Goal: Transaction & Acquisition: Subscribe to service/newsletter

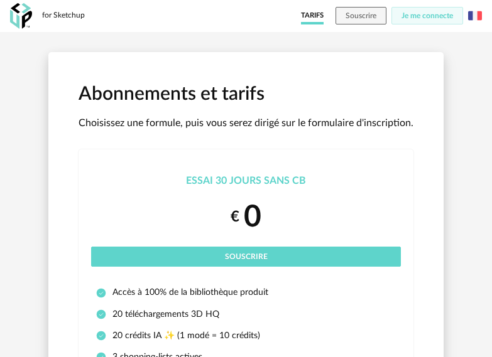
click at [477, 19] on img at bounding box center [475, 16] width 14 height 14
click at [456, 54] on li "English" at bounding box center [443, 48] width 71 height 23
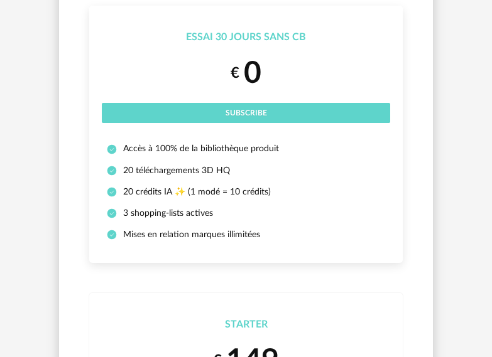
scroll to position [126, 0]
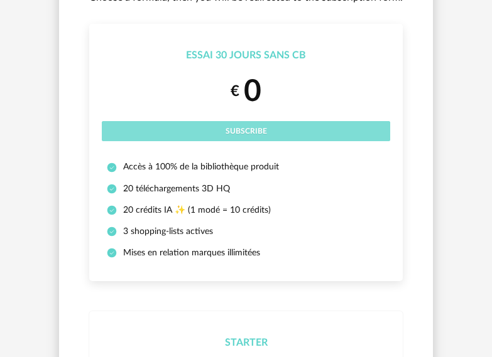
click at [250, 127] on span "Subscribe" at bounding box center [245, 131] width 41 height 8
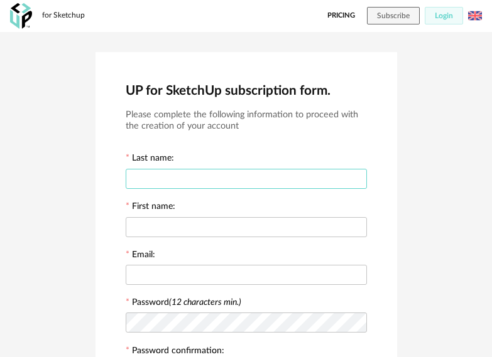
click at [230, 170] on input "text" at bounding box center [246, 179] width 241 height 20
type input "*******"
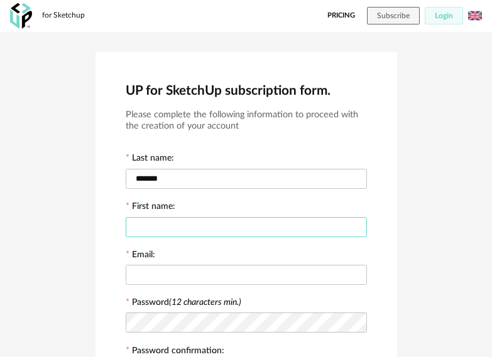
click at [314, 225] on input "text" at bounding box center [246, 227] width 241 height 20
type input "*********"
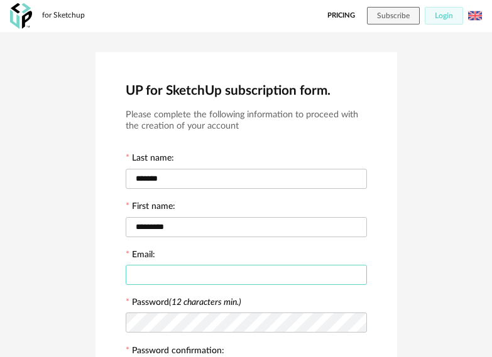
click at [261, 273] on input "text" at bounding box center [246, 275] width 241 height 20
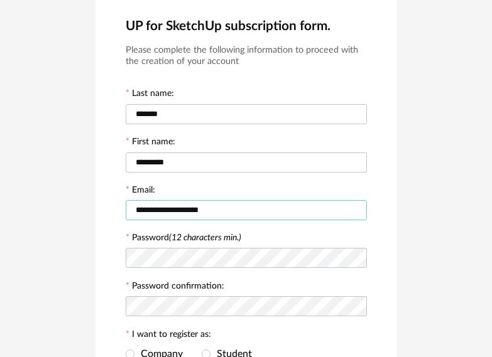
scroll to position [188, 0]
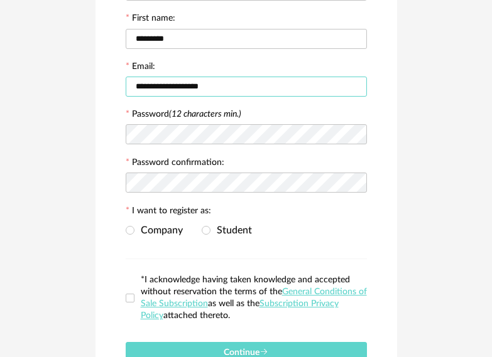
type input "**********"
click at [359, 139] on icon at bounding box center [356, 134] width 16 height 25
click at [362, 182] on icon at bounding box center [356, 182] width 16 height 25
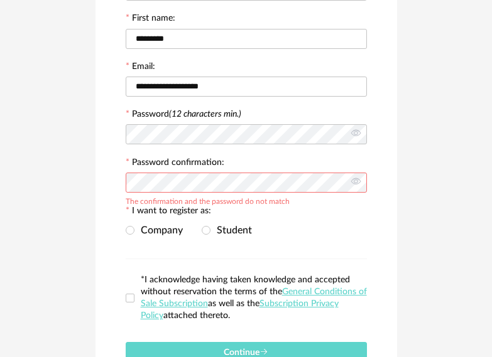
click at [323, 224] on div "Company Student" at bounding box center [246, 231] width 241 height 25
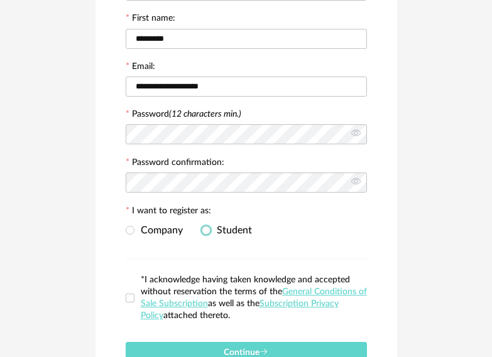
click at [217, 228] on span "Student" at bounding box center [230, 230] width 41 height 10
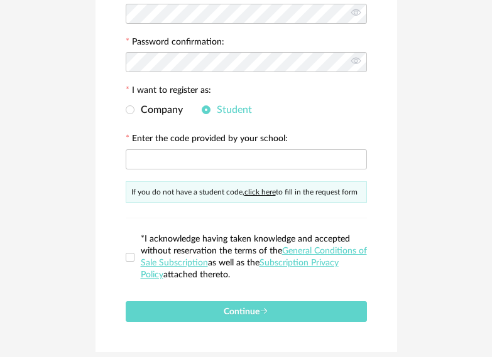
scroll to position [314, 0]
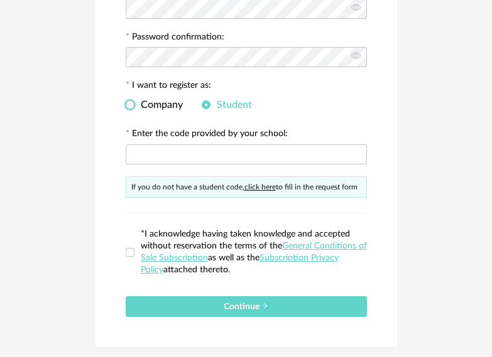
click at [160, 107] on span "Company" at bounding box center [158, 105] width 48 height 10
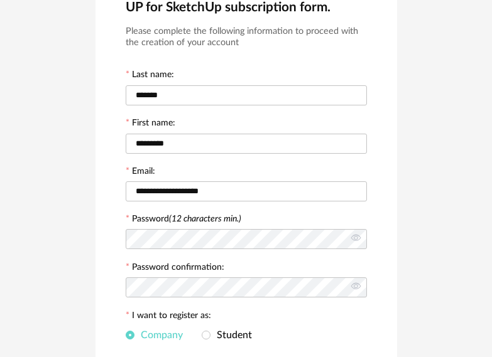
scroll to position [209, 0]
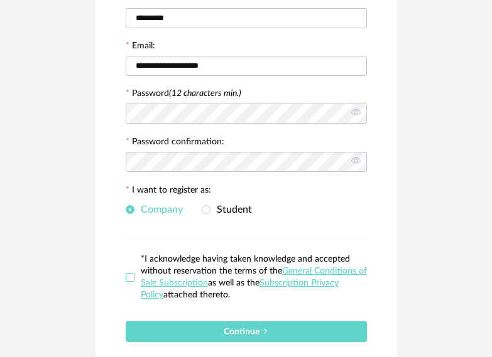
click at [131, 278] on span at bounding box center [130, 277] width 9 height 9
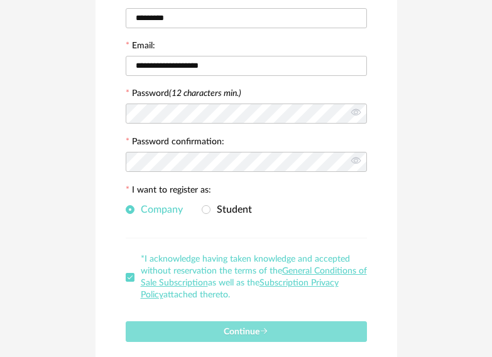
click at [209, 337] on button "Continue" at bounding box center [246, 332] width 241 height 21
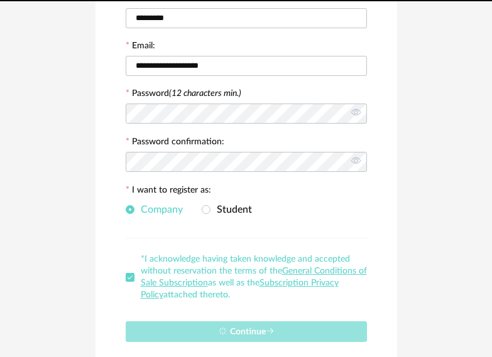
scroll to position [0, 0]
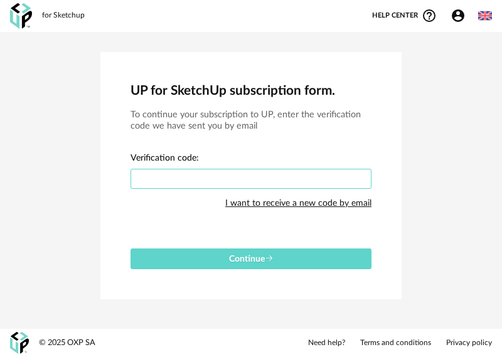
click at [322, 172] on input "text" at bounding box center [251, 179] width 241 height 20
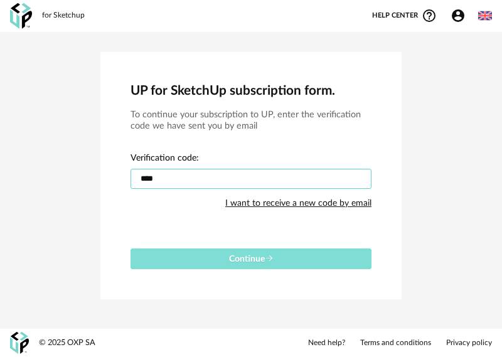
type input "****"
click at [195, 264] on button "Continue" at bounding box center [251, 259] width 241 height 21
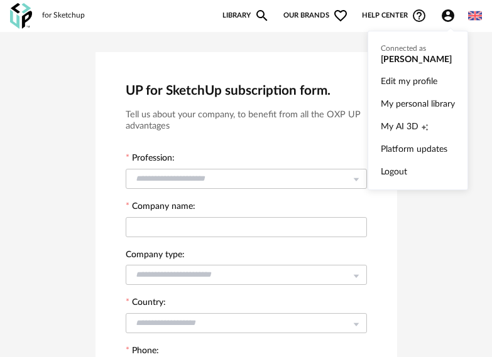
click at [447, 11] on icon "Account Circle icon" at bounding box center [448, 15] width 13 height 13
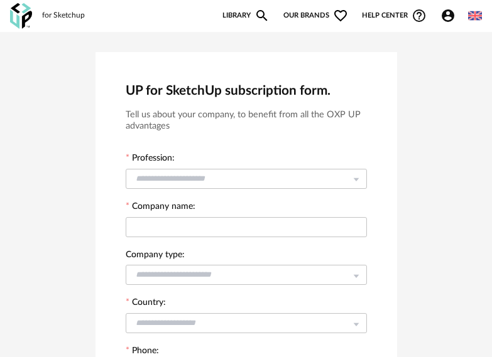
click at [225, 4] on div "for Sketchup New shopping list Update my Shopping List Refresh icon Library Mag…" at bounding box center [246, 16] width 492 height 32
click at [229, 16] on link "Library Magnify icon" at bounding box center [245, 15] width 47 height 15
click at [242, 16] on link "Library Magnify icon" at bounding box center [245, 15] width 47 height 15
click at [301, 14] on span "Our brands Heart Outline icon" at bounding box center [315, 15] width 65 height 15
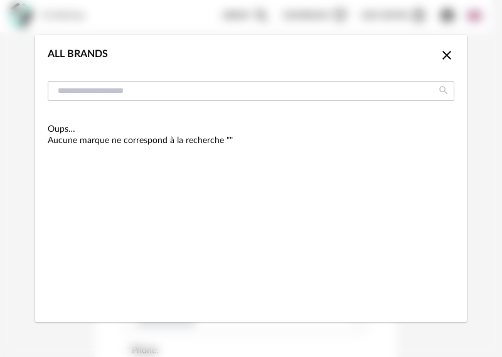
click at [447, 55] on icon "Close icon" at bounding box center [447, 55] width 9 height 9
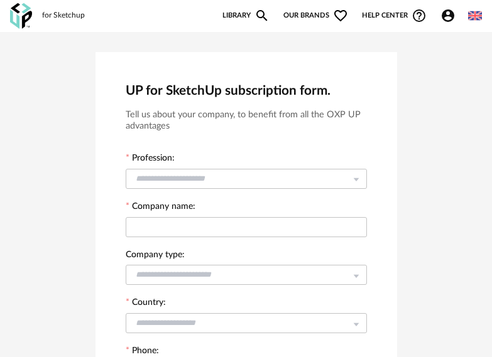
click at [261, 14] on icon "Magnify icon" at bounding box center [261, 15] width 15 height 15
click at [235, 18] on link "Library Magnify icon" at bounding box center [245, 15] width 47 height 15
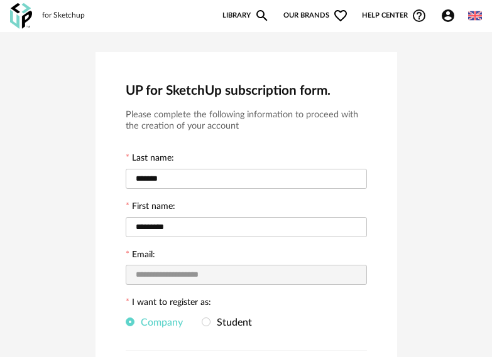
click at [65, 14] on div "for Sketchup" at bounding box center [63, 16] width 43 height 10
click at [45, 16] on div "for Sketchup" at bounding box center [63, 16] width 43 height 10
click at [18, 12] on img at bounding box center [21, 16] width 22 height 26
click at [455, 10] on icon "Account Circle icon" at bounding box center [447, 15] width 15 height 15
click at [469, 16] on img at bounding box center [475, 16] width 14 height 14
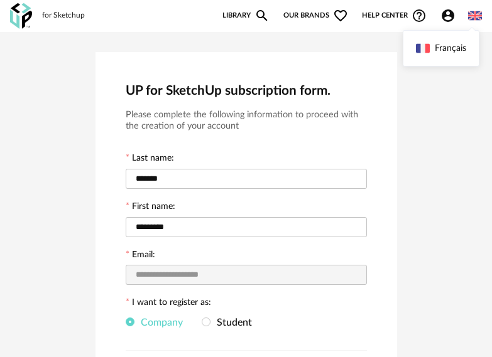
click at [470, 16] on img at bounding box center [475, 16] width 14 height 14
click at [470, 30] on div "for Sketchup New shopping list Update my Shopping List Refresh icon Library Mag…" at bounding box center [246, 16] width 492 height 32
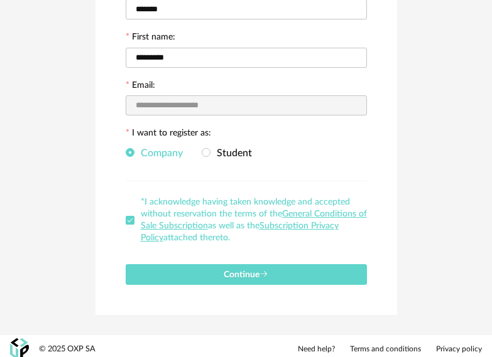
scroll to position [176, 0]
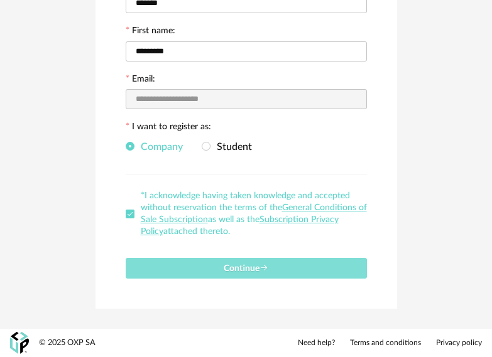
click at [253, 265] on span "Continue" at bounding box center [246, 268] width 45 height 9
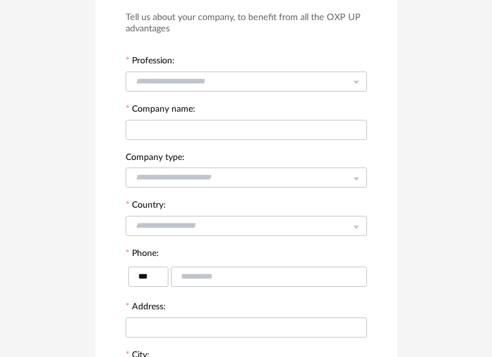
scroll to position [0, 0]
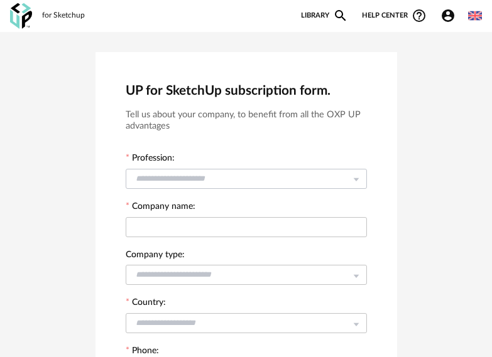
click at [359, 182] on icon at bounding box center [356, 178] width 16 height 25
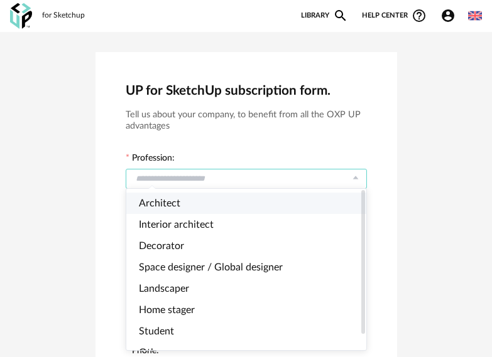
click at [279, 207] on li "Architect" at bounding box center [251, 203] width 251 height 21
type input "*********"
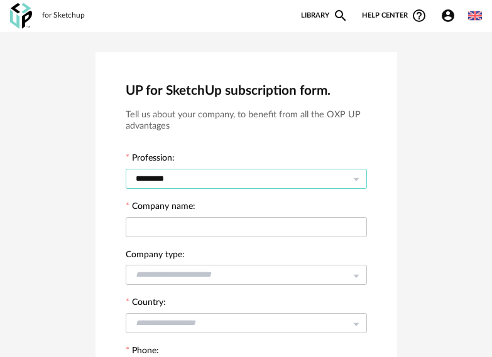
scroll to position [126, 0]
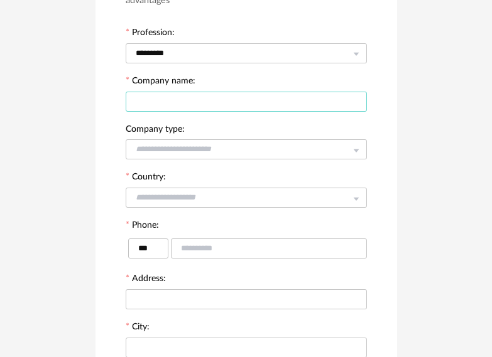
click at [263, 103] on input "text" at bounding box center [246, 102] width 241 height 20
type input "**********"
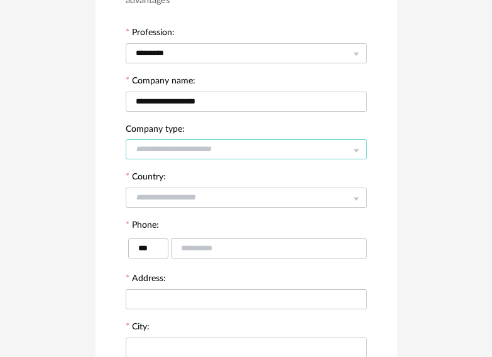
click at [259, 148] on input "text" at bounding box center [246, 149] width 241 height 20
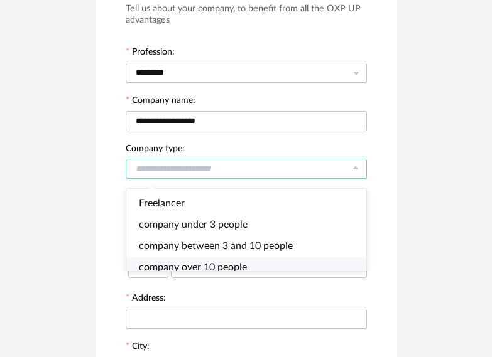
scroll to position [92, 0]
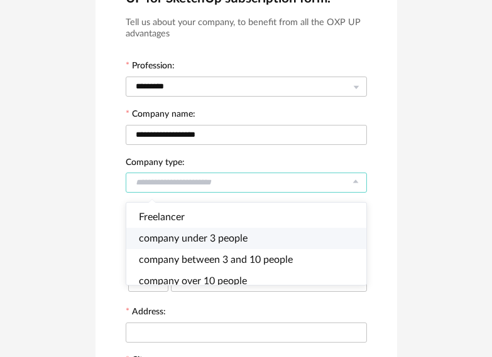
click at [261, 235] on li "company under 3 people" at bounding box center [251, 238] width 251 height 21
type input "**********"
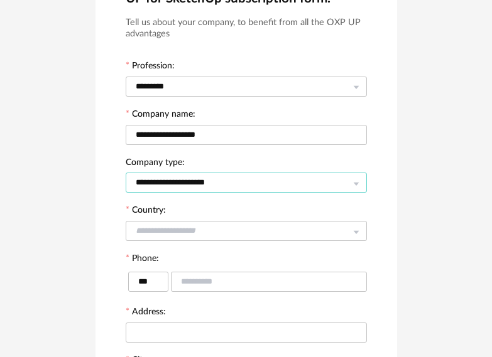
scroll to position [155, 0]
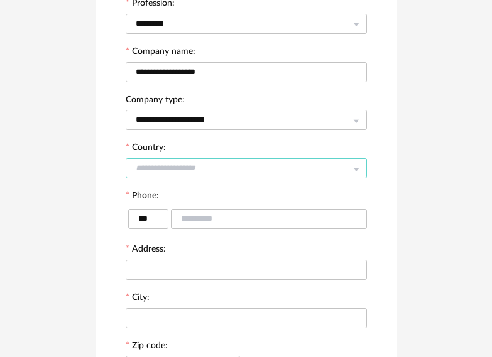
click at [310, 172] on input "text" at bounding box center [246, 168] width 241 height 20
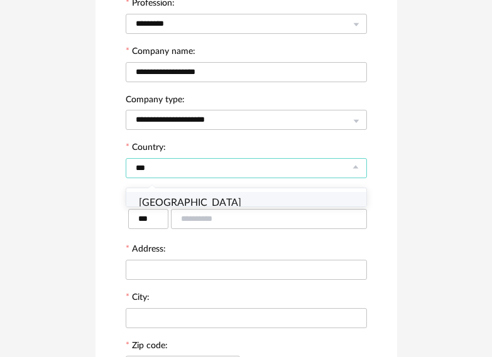
click at [252, 197] on li "Somalia" at bounding box center [251, 202] width 251 height 21
type input "*******"
type input "****"
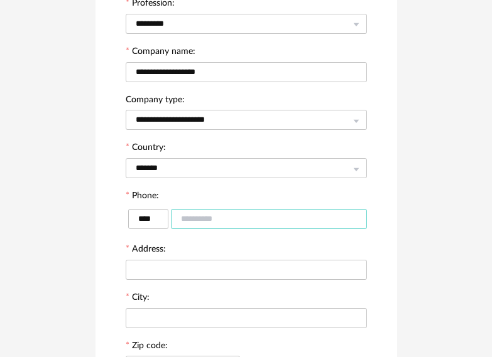
click at [243, 217] on input "text" at bounding box center [269, 219] width 196 height 20
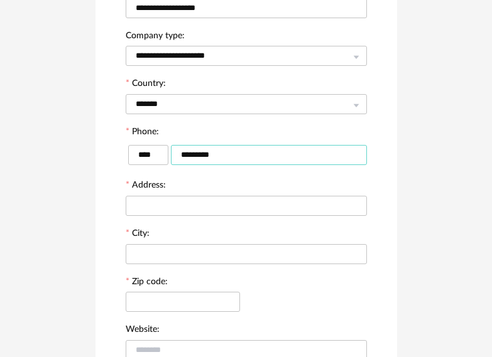
scroll to position [281, 0]
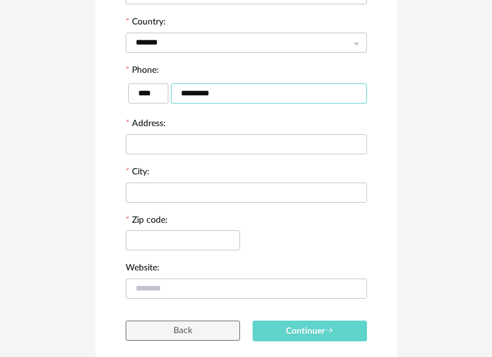
type input "*********"
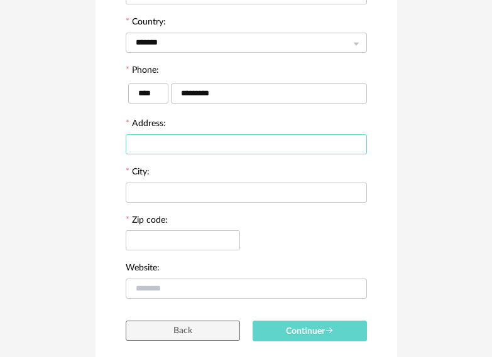
click at [259, 149] on input "text" at bounding box center [246, 144] width 241 height 20
type input "**********"
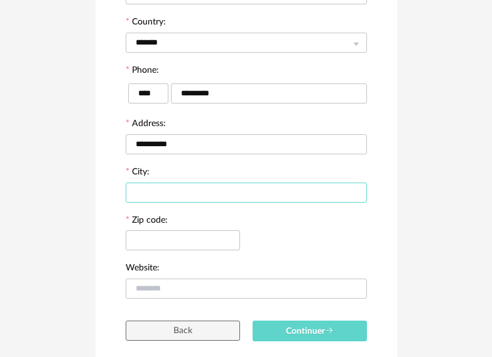
click at [242, 193] on input "text" at bounding box center [246, 193] width 241 height 20
type input "********"
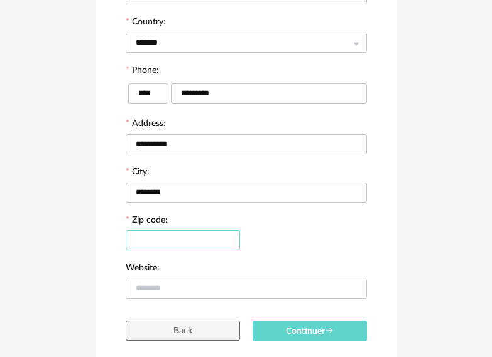
click at [167, 242] on input "text" at bounding box center [183, 240] width 114 height 20
type input "****"
click at [181, 290] on input "text" at bounding box center [246, 289] width 241 height 20
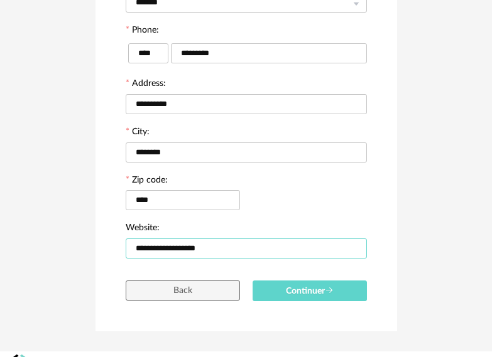
scroll to position [344, 0]
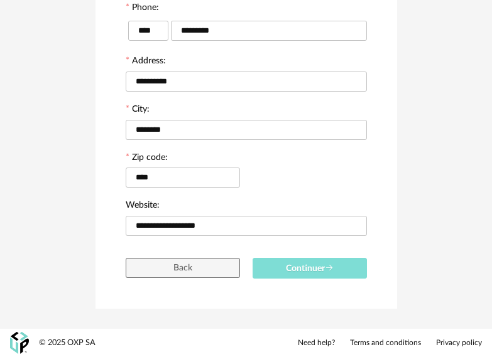
click at [296, 259] on button "Continuer" at bounding box center [309, 268] width 114 height 21
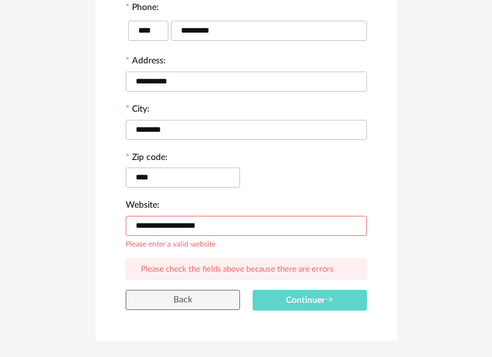
drag, startPoint x: 155, startPoint y: 232, endPoint x: 99, endPoint y: 233, distance: 56.5
click at [99, 233] on div "**********" at bounding box center [245, 25] width 301 height 633
click at [291, 297] on span "Continuer" at bounding box center [310, 300] width 48 height 9
drag, startPoint x: 197, startPoint y: 227, endPoint x: 69, endPoint y: 245, distance: 129.4
click at [69, 245] on div "**********" at bounding box center [246, 24] width 492 height 673
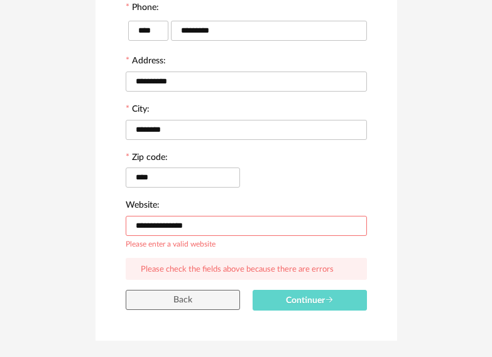
paste input "**********"
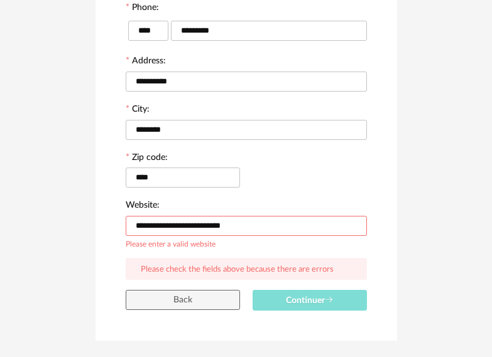
type input "**********"
click at [301, 300] on span "Continuer" at bounding box center [310, 300] width 48 height 9
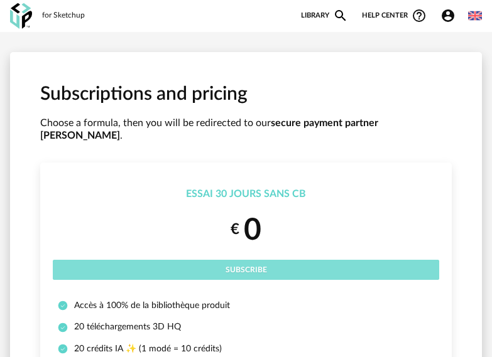
click at [277, 260] on button "Subscribe" at bounding box center [246, 270] width 386 height 20
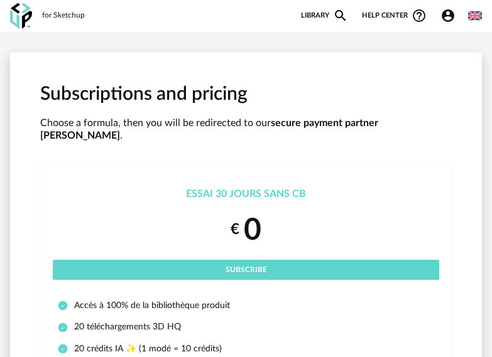
click at [24, 13] on img at bounding box center [21, 16] width 22 height 26
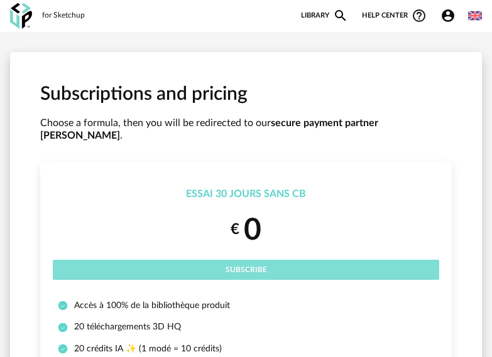
click at [242, 260] on button "Subscribe" at bounding box center [246, 270] width 386 height 20
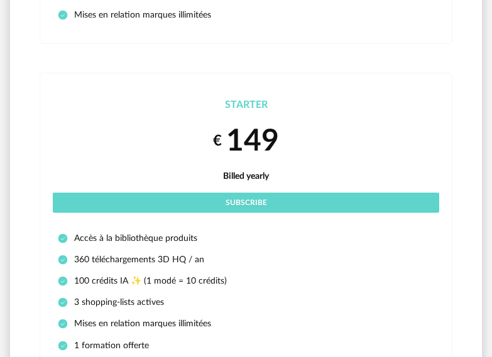
scroll to position [754, 0]
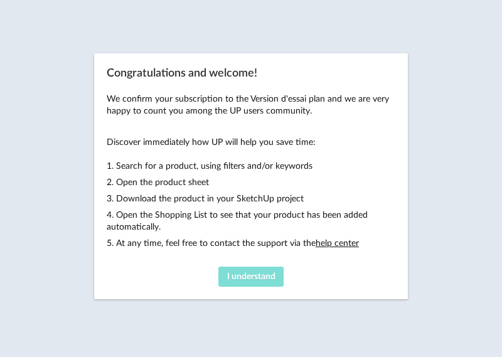
click at [238, 275] on span "I understand" at bounding box center [251, 277] width 48 height 9
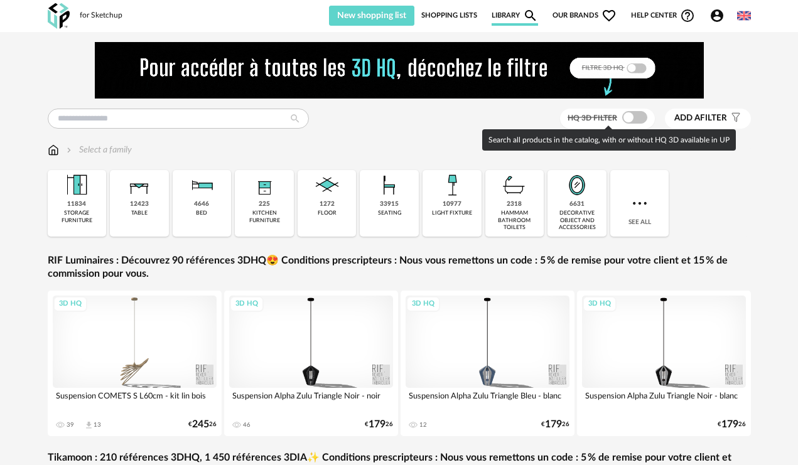
click at [502, 114] on span at bounding box center [634, 117] width 25 height 13
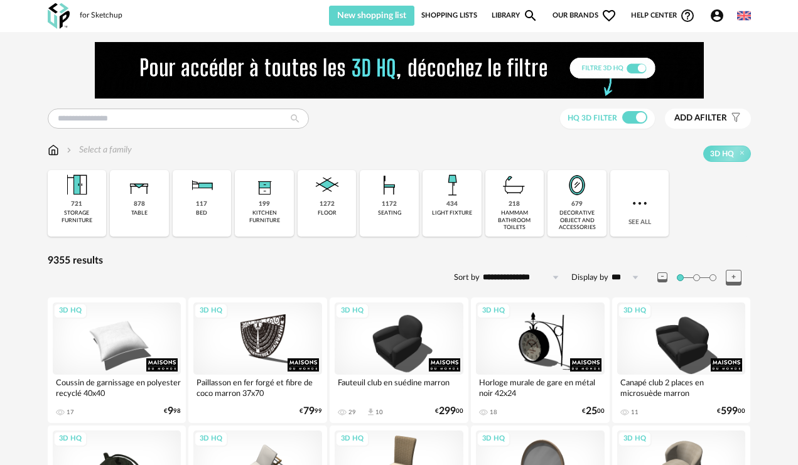
click at [502, 15] on div "for Sketchup New shopping list Update my Shopping List Refresh icon Shopping Li…" at bounding box center [400, 16] width 724 height 32
click at [502, 14] on img at bounding box center [744, 16] width 14 height 14
click at [502, 57] on li "Français" at bounding box center [710, 48] width 75 height 23
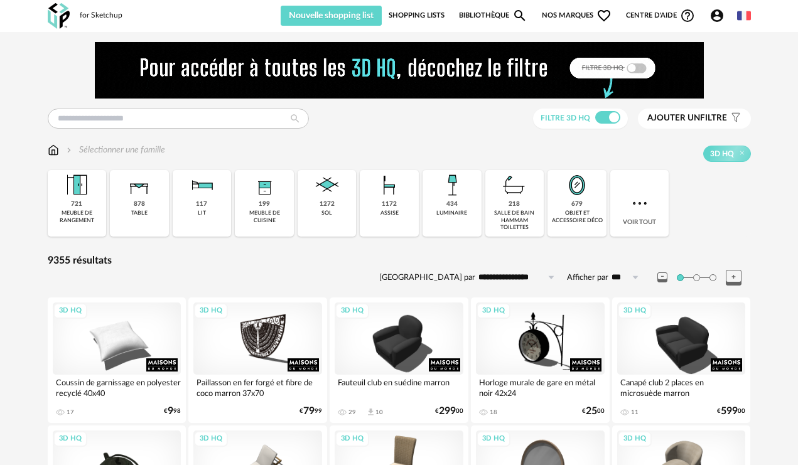
click at [502, 11] on img at bounding box center [744, 16] width 14 height 14
click at [502, 52] on li "English" at bounding box center [712, 48] width 71 height 23
type input "**********"
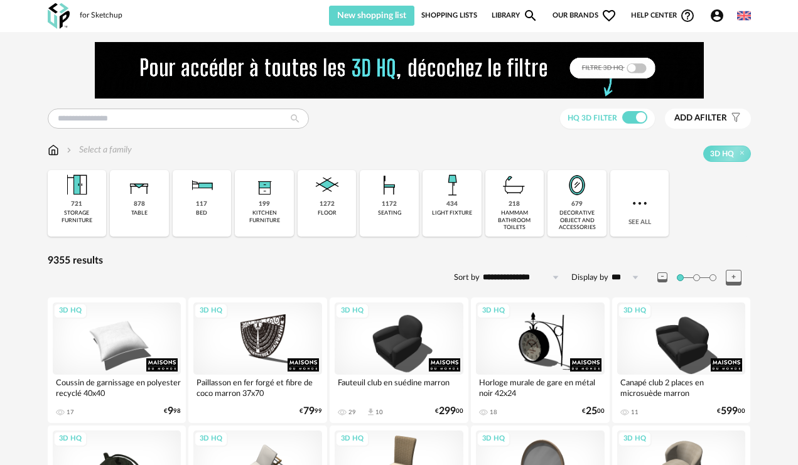
click at [502, 117] on icon "Filter icon" at bounding box center [735, 117] width 11 height 11
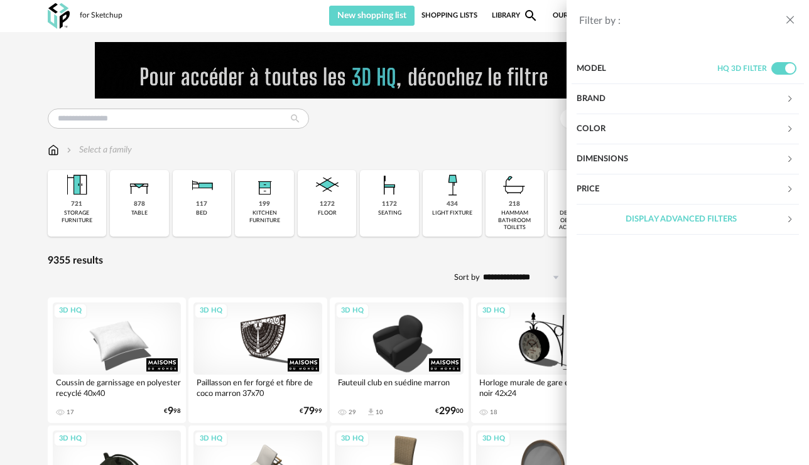
click at [502, 182] on div "Price" at bounding box center [688, 190] width 222 height 30
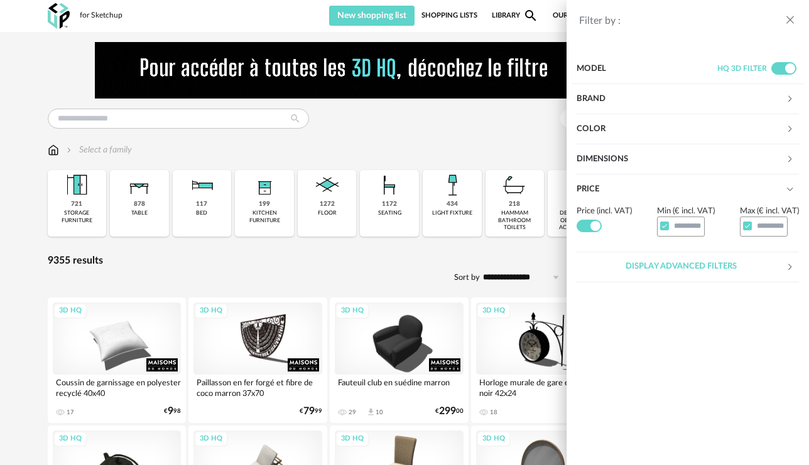
click at [502, 226] on span at bounding box center [589, 226] width 25 height 13
click at [502, 231] on span at bounding box center [589, 226] width 25 height 13
click at [502, 229] on input "text" at bounding box center [679, 226] width 48 height 19
click at [502, 228] on span at bounding box center [662, 226] width 9 height 9
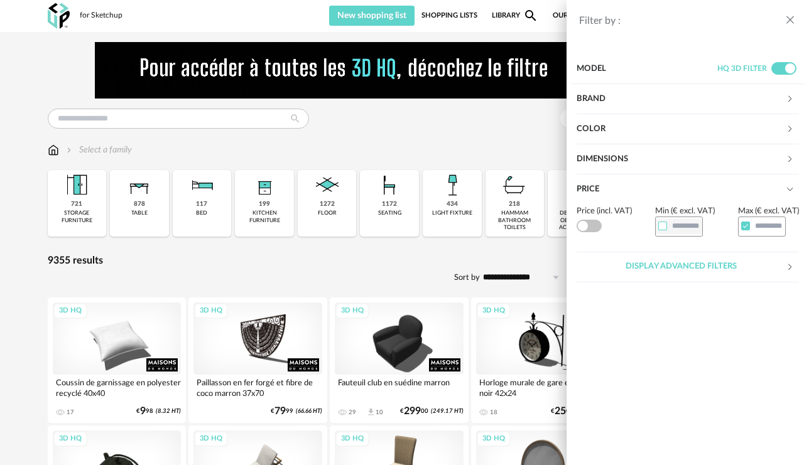
click at [502, 226] on span at bounding box center [745, 226] width 9 height 9
click at [502, 330] on section "Model HQ 3D filter Brand &tradition 0 101 Copenhagen 0 366 Concept 0 AMPM 201 A…" at bounding box center [687, 257] width 242 height 416
click at [502, 229] on span at bounding box center [589, 226] width 25 height 13
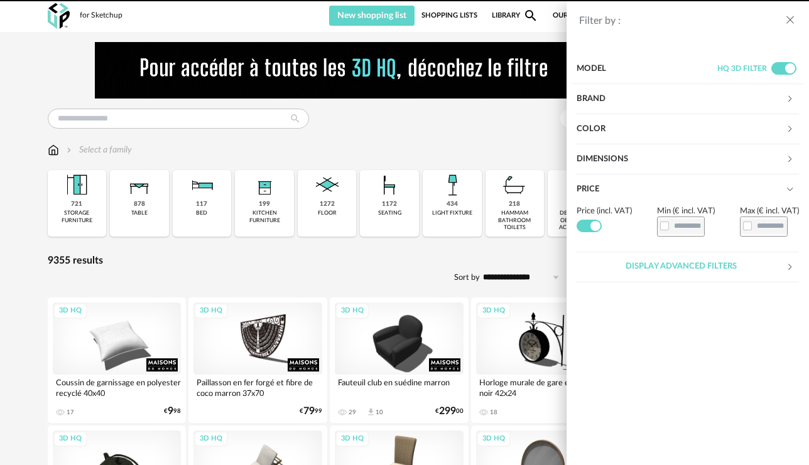
click at [410, 253] on div "Filter by : Model HQ 3D filter Brand &tradition 0 101 Copenhagen 0 366 Concept …" at bounding box center [404, 232] width 809 height 465
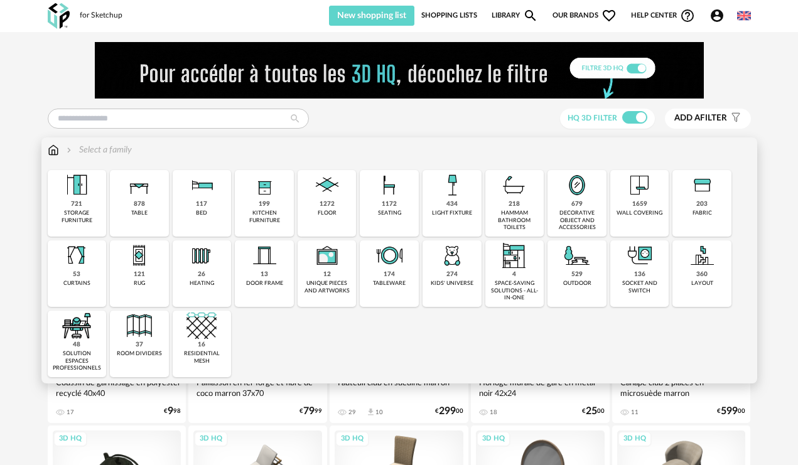
click at [89, 214] on div "storage furniture" at bounding box center [76, 217] width 51 height 14
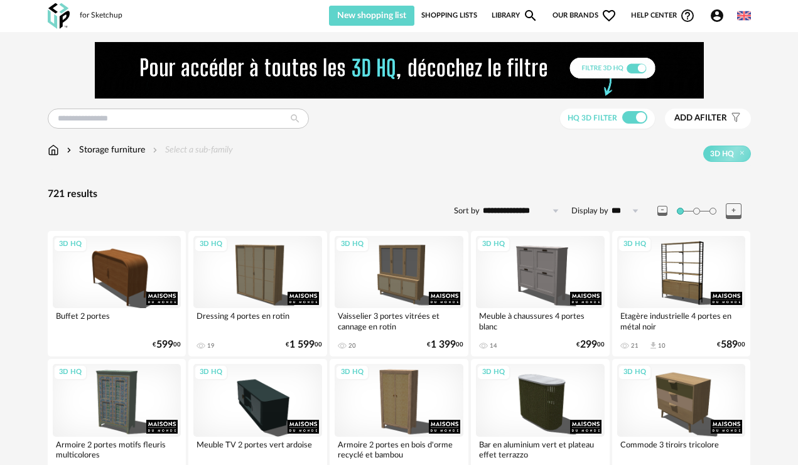
click at [502, 212] on span at bounding box center [696, 211] width 7 height 7
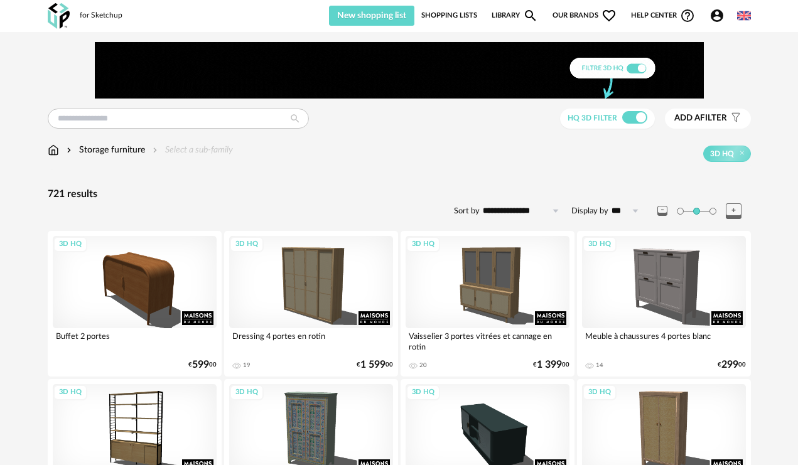
click at [502, 213] on span at bounding box center [713, 211] width 7 height 7
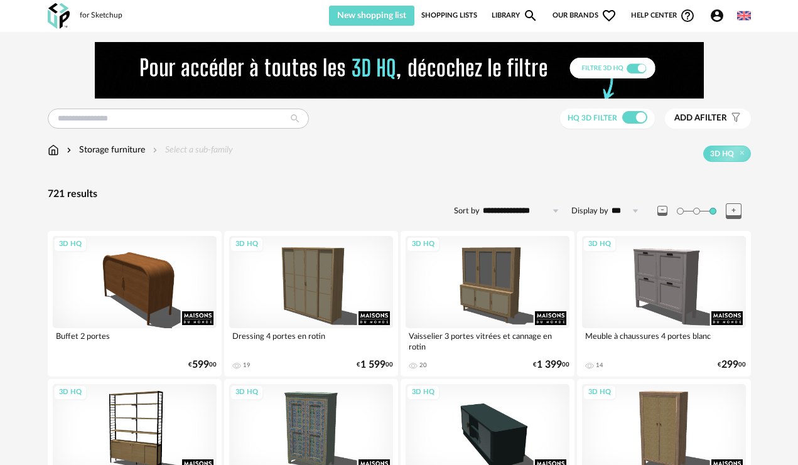
click at [502, 212] on icon at bounding box center [734, 211] width 16 height 16
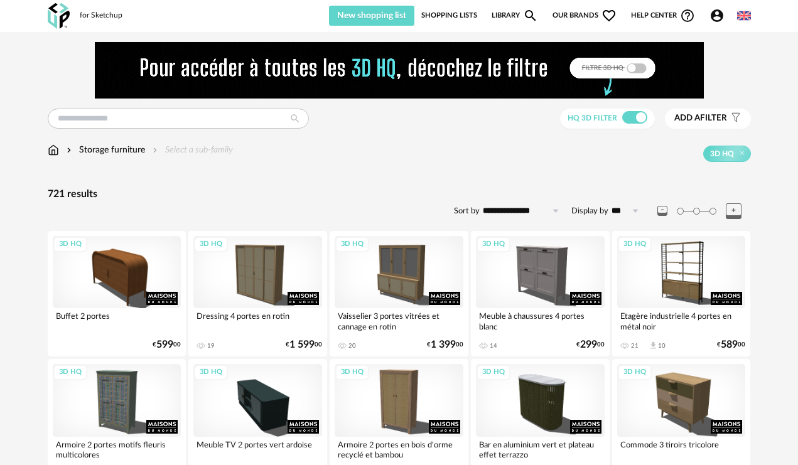
click at [502, 213] on icon at bounding box center [734, 211] width 16 height 16
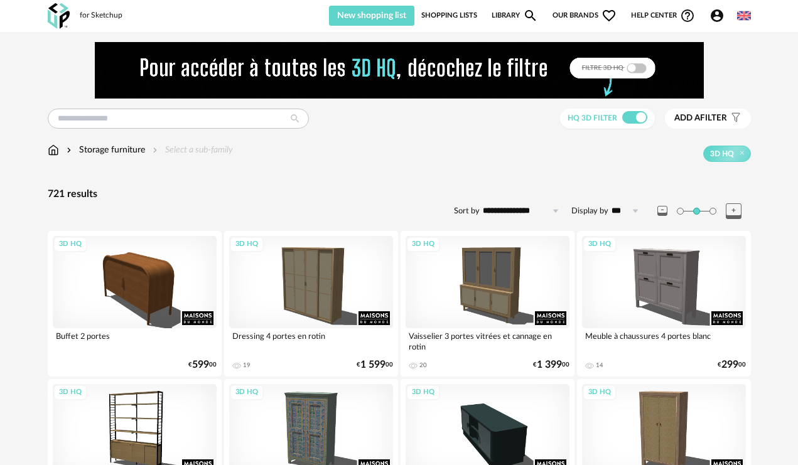
click at [502, 213] on icon at bounding box center [734, 211] width 16 height 16
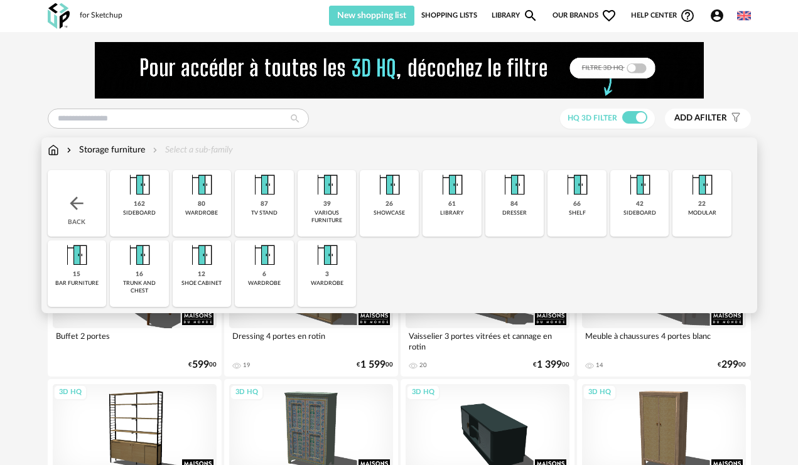
click at [470, 271] on div "Close icon Back 162 sideboard 80 wardrobe 87 tv stand 39 various furniture 26 s…" at bounding box center [399, 238] width 703 height 137
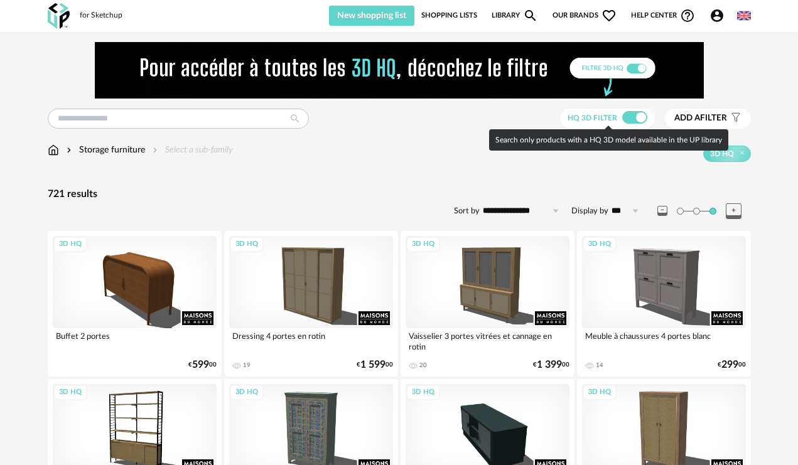
click at [502, 119] on span at bounding box center [634, 117] width 25 height 13
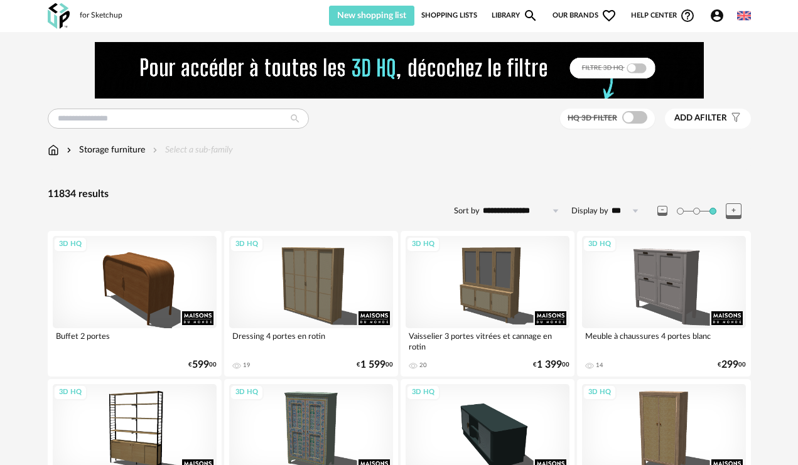
click at [502, 212] on icon at bounding box center [556, 211] width 16 height 20
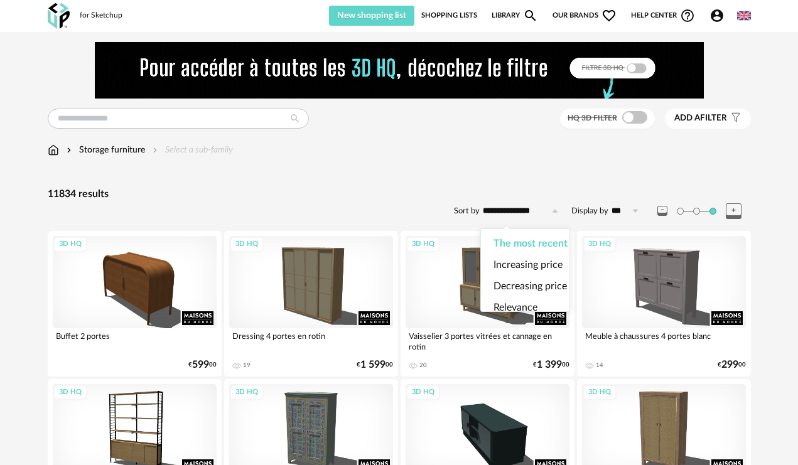
click at [502, 211] on icon at bounding box center [635, 211] width 16 height 20
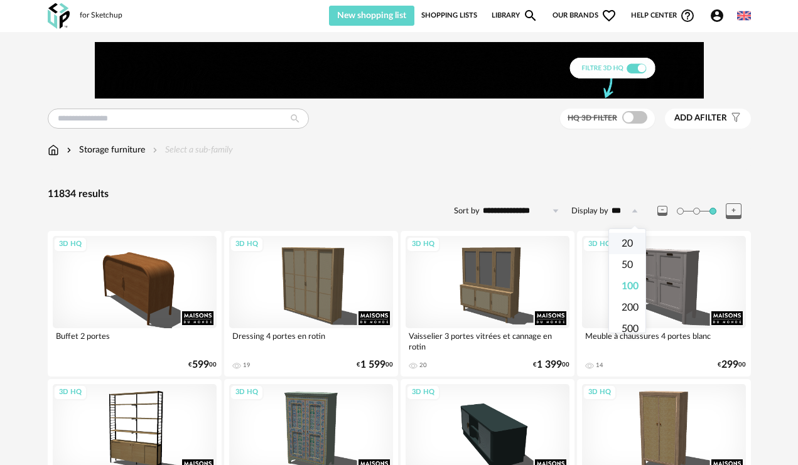
click at [502, 247] on span "20" at bounding box center [627, 244] width 11 height 10
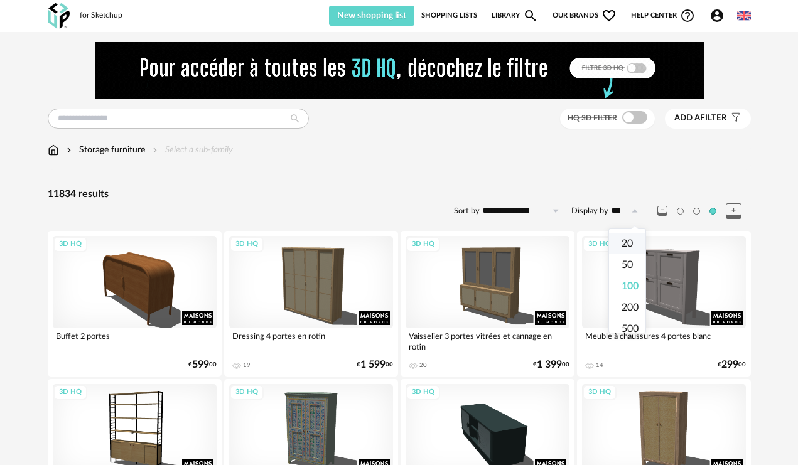
type input "**"
click at [502, 121] on span "Add a filter" at bounding box center [701, 118] width 53 height 11
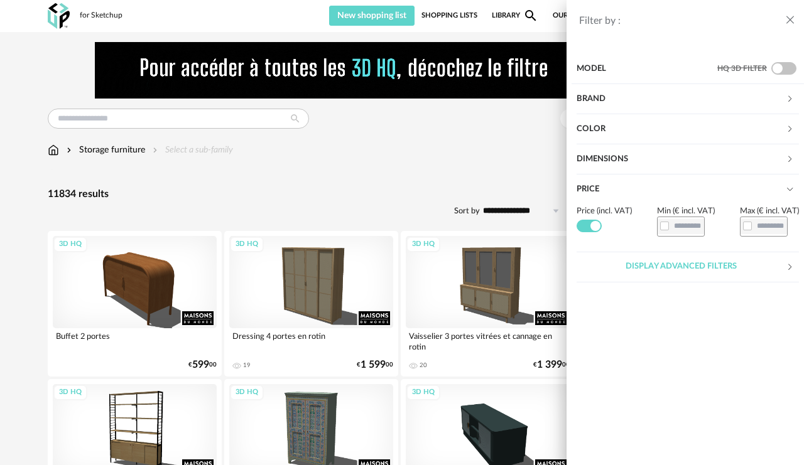
click at [502, 92] on div "Brand" at bounding box center [688, 99] width 222 height 30
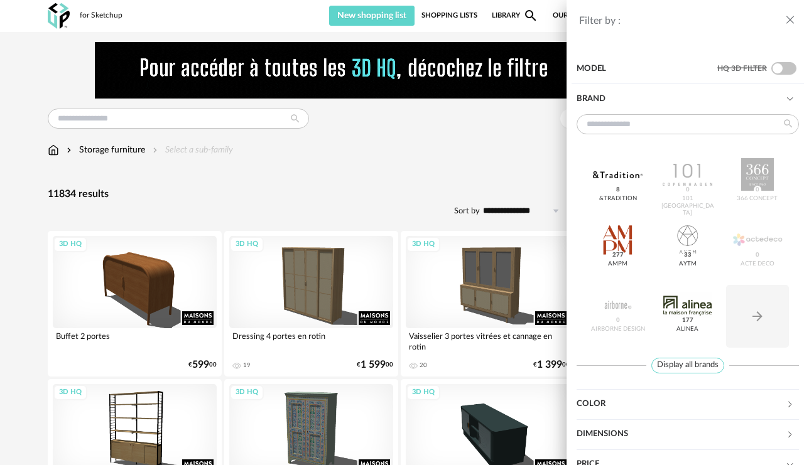
click at [502, 95] on icon at bounding box center [790, 99] width 8 height 8
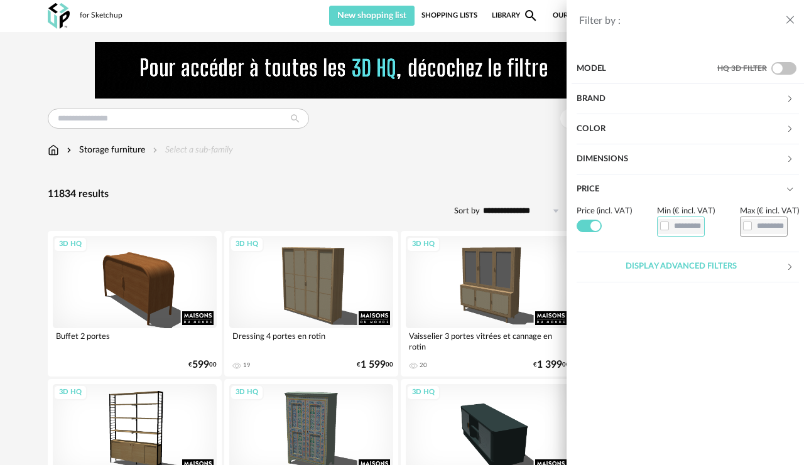
click at [502, 230] on input "text" at bounding box center [681, 226] width 48 height 19
type input "*"
click at [502, 227] on input "text" at bounding box center [764, 226] width 48 height 19
type input "*"
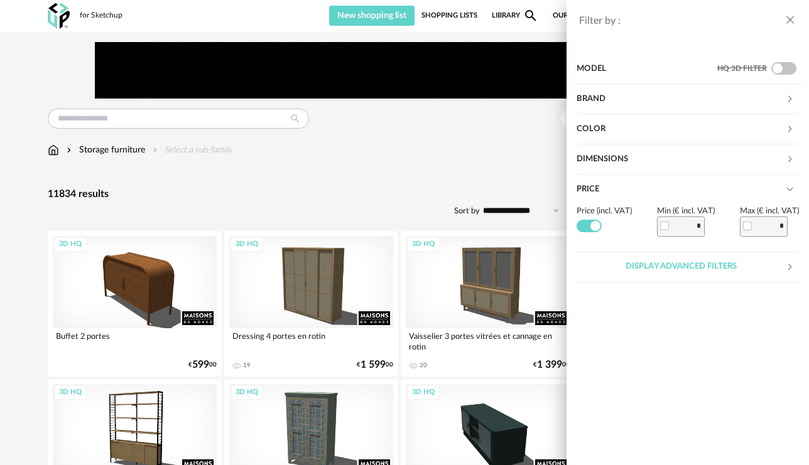
click at [502, 333] on section "Model HQ 3D filter Brand &tradition 8 101 Copenhagen 0 366 Concept 0 AMPM 277 A…" at bounding box center [687, 257] width 242 height 416
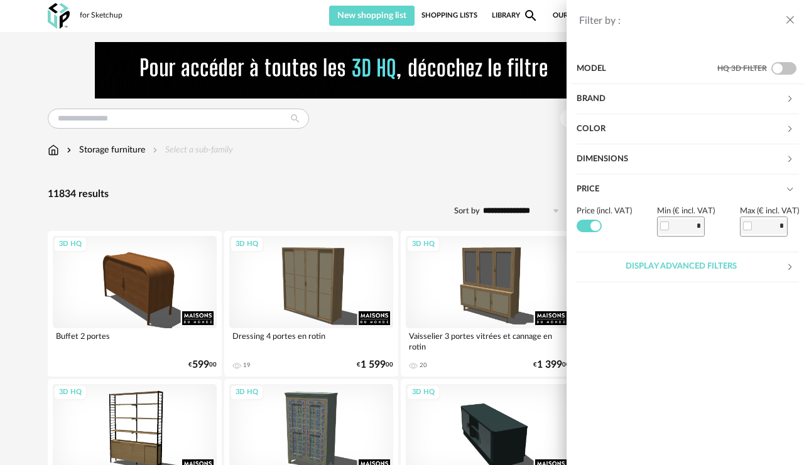
click at [502, 259] on div "Display advanced filters" at bounding box center [681, 267] width 209 height 30
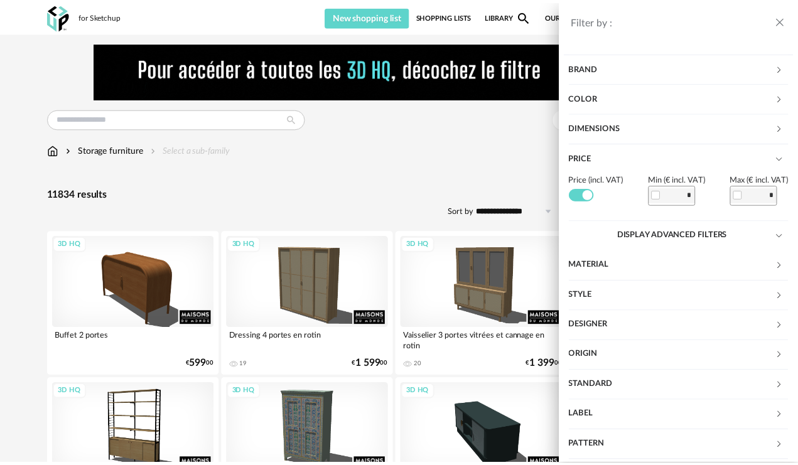
scroll to position [48, 0]
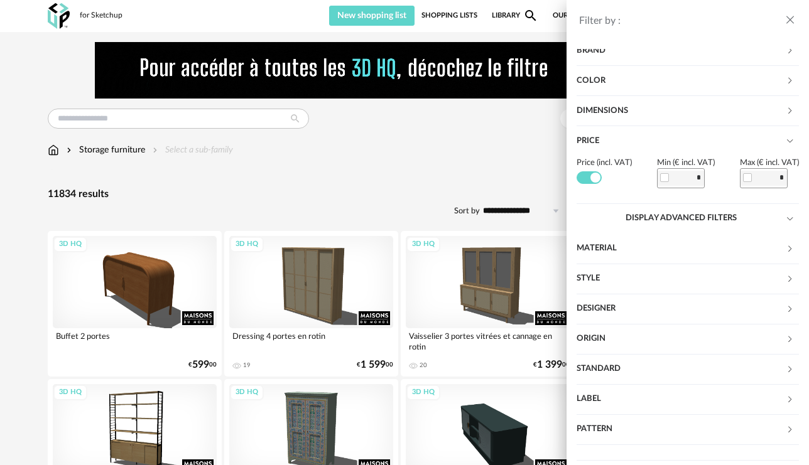
click at [421, 158] on div "Filter by : Model HQ 3D filter Brand &tradition 8 101 Copenhagen 0 366 Concept …" at bounding box center [404, 232] width 809 height 465
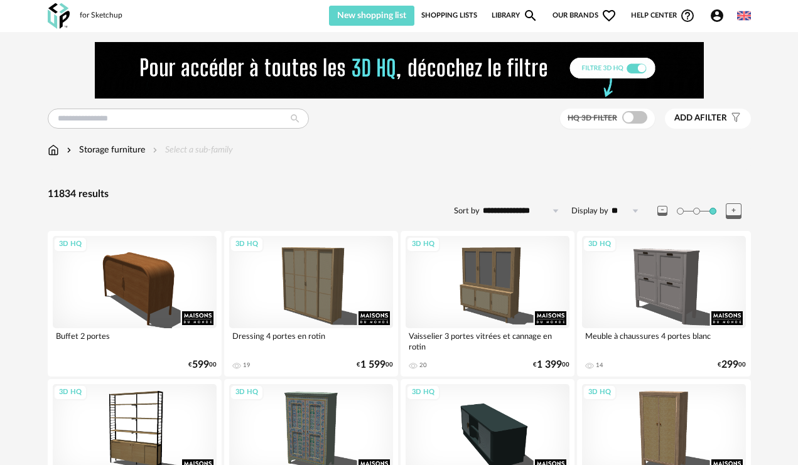
click at [447, 14] on link "Shopping Lists" at bounding box center [449, 16] width 56 height 20
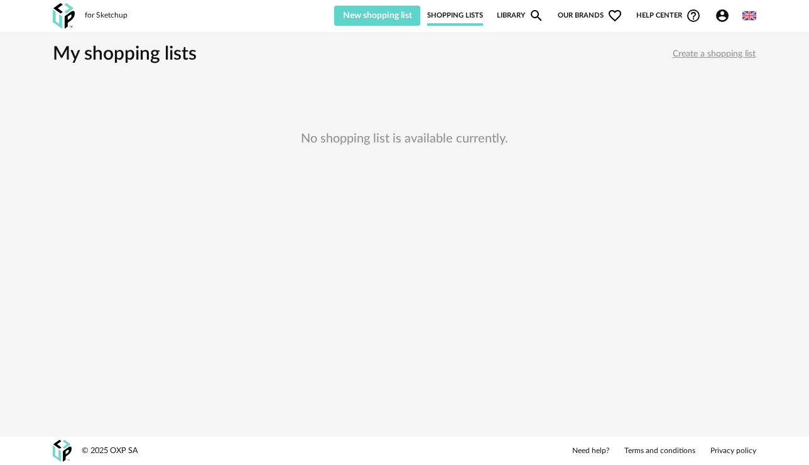
click at [502, 15] on link "Library Magnify icon" at bounding box center [520, 16] width 47 height 20
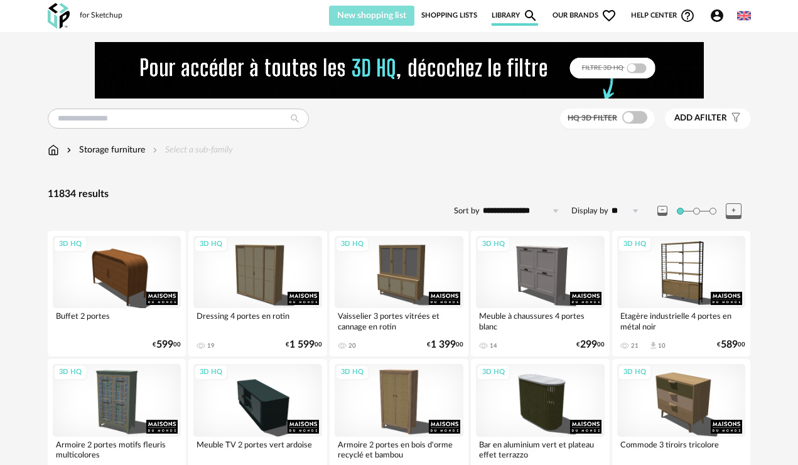
click at [354, 22] on button "New shopping list" at bounding box center [372, 16] width 86 height 20
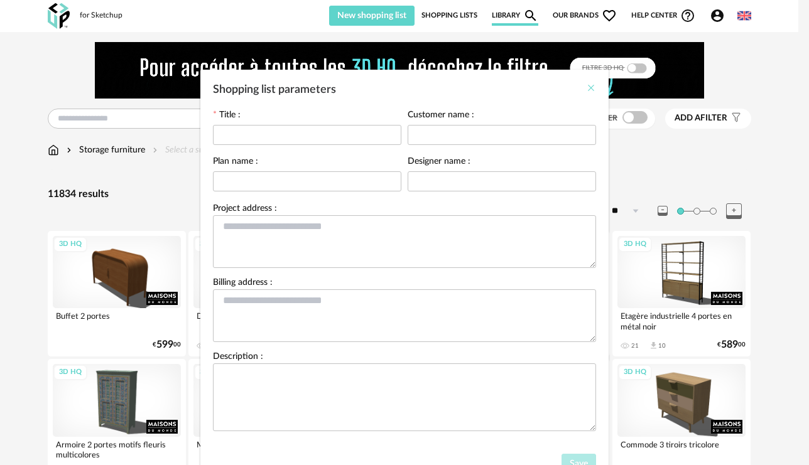
click at [502, 90] on icon "Close" at bounding box center [591, 88] width 10 height 10
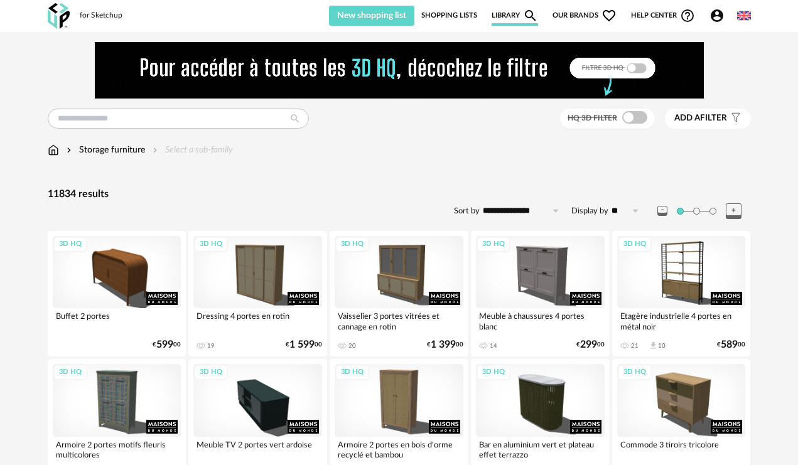
click at [53, 13] on img at bounding box center [59, 16] width 22 height 26
